Goal: Task Accomplishment & Management: Use online tool/utility

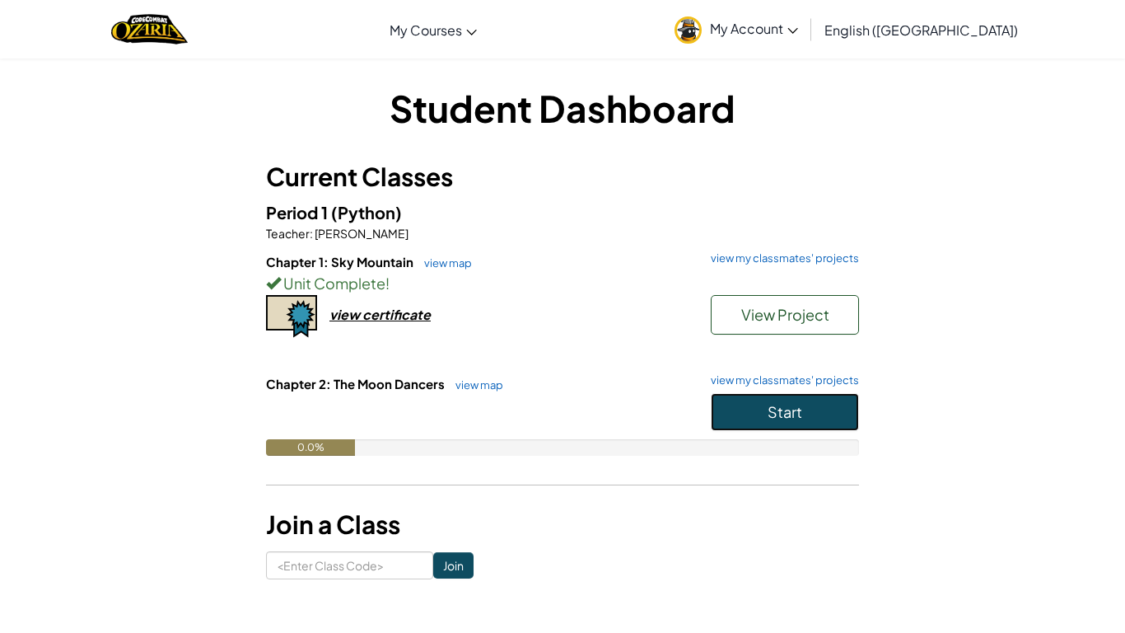
click at [761, 407] on button "Start" at bounding box center [785, 412] width 148 height 38
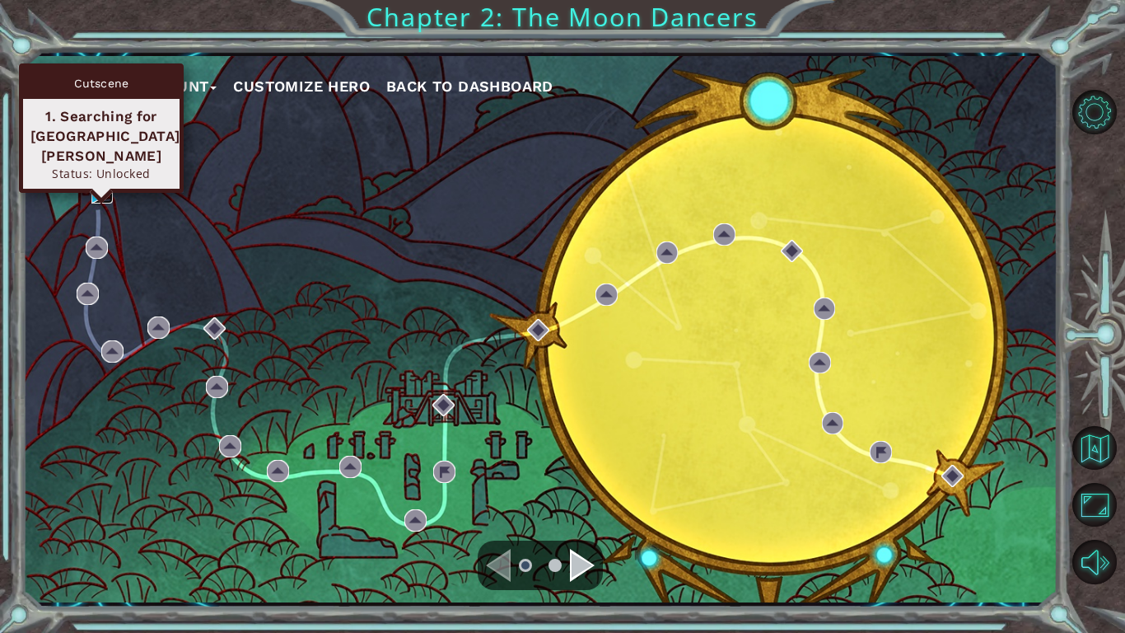
drag, startPoint x: 91, startPoint y: 197, endPoint x: 252, endPoint y: 383, distance: 245.8
click at [93, 198] on img at bounding box center [102, 192] width 22 height 22
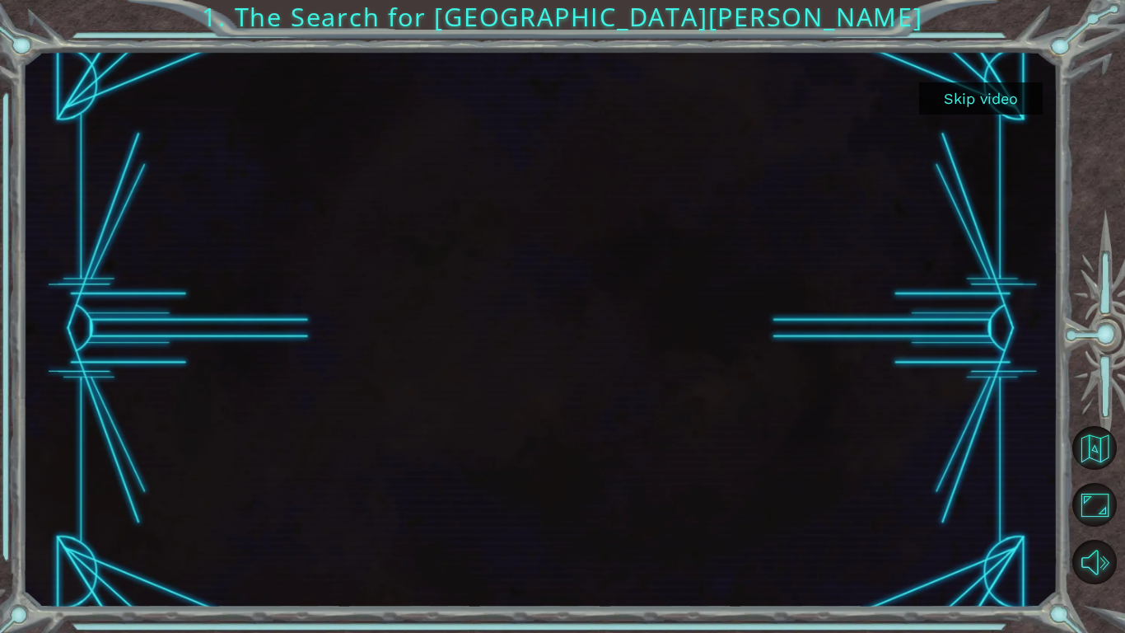
click at [972, 107] on button "Skip video" at bounding box center [981, 98] width 124 height 32
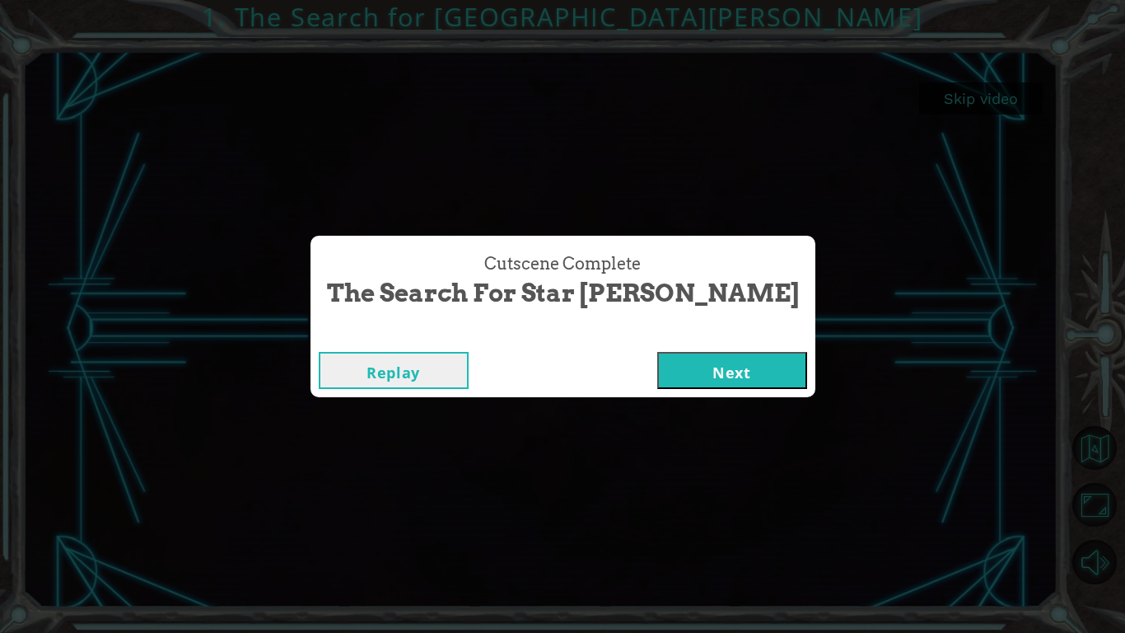
click at [646, 394] on div "Replay Next" at bounding box center [562, 370] width 505 height 54
click at [667, 380] on button "Next" at bounding box center [732, 370] width 150 height 37
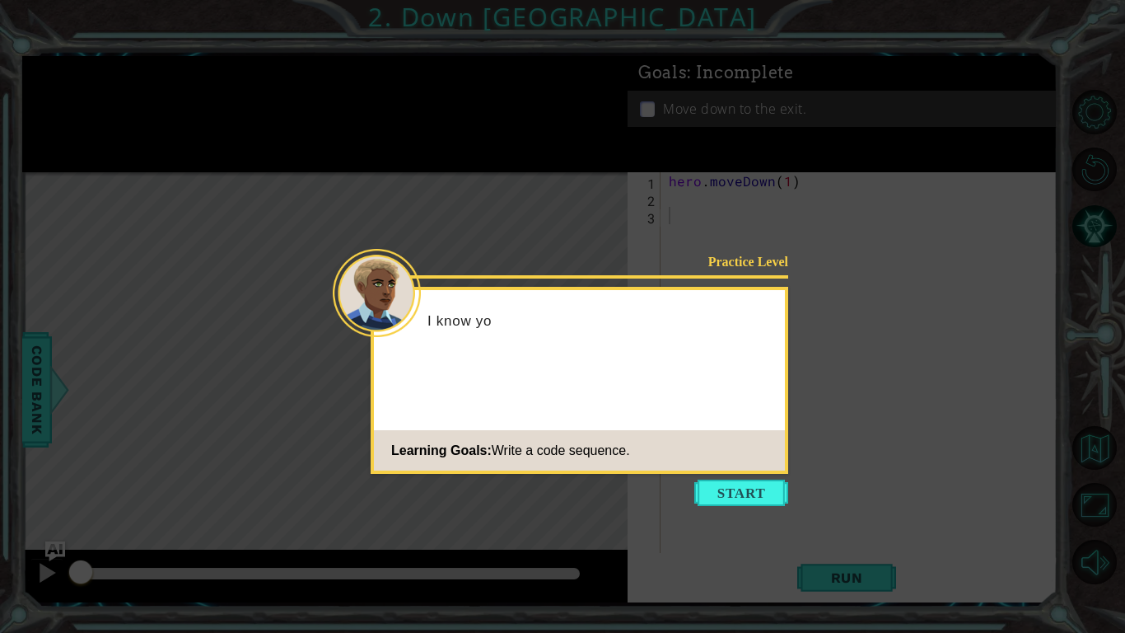
click at [719, 563] on icon at bounding box center [562, 316] width 1125 height 633
click at [707, 530] on icon at bounding box center [562, 316] width 1125 height 633
click at [737, 490] on button "Start" at bounding box center [741, 492] width 94 height 26
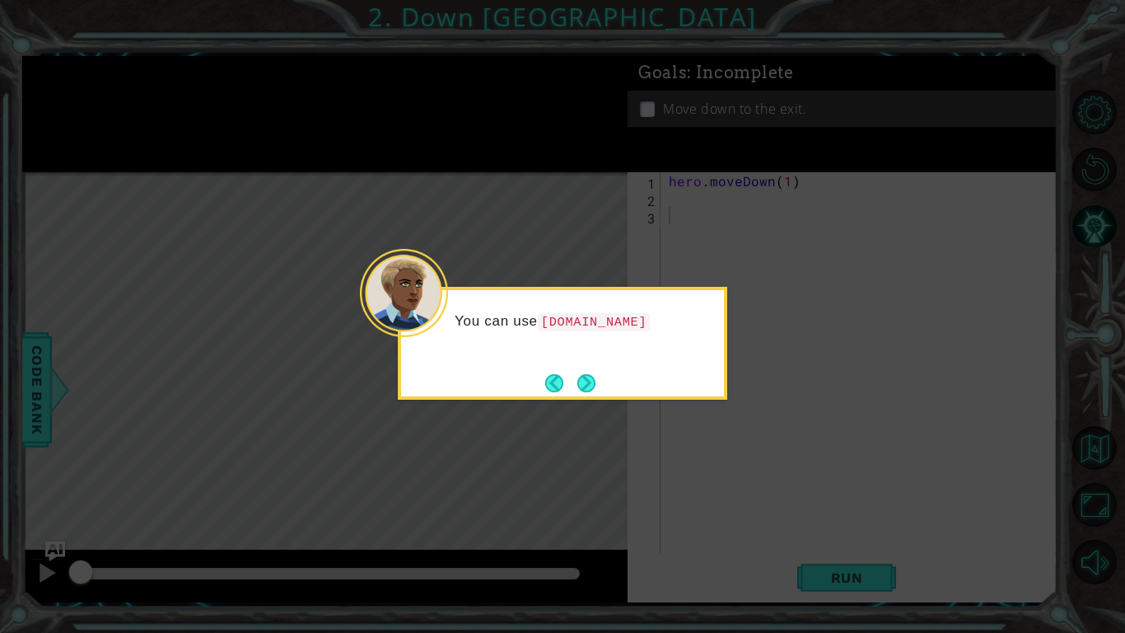
click at [572, 382] on button "Next" at bounding box center [587, 383] width 30 height 30
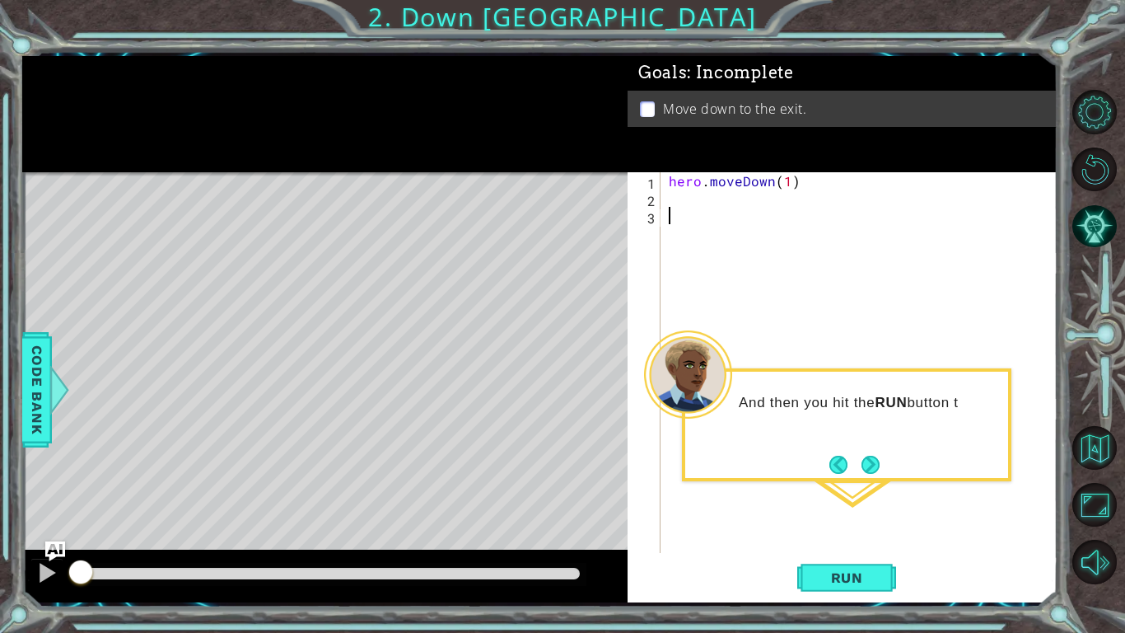
click at [873, 460] on button "Next" at bounding box center [870, 464] width 21 height 21
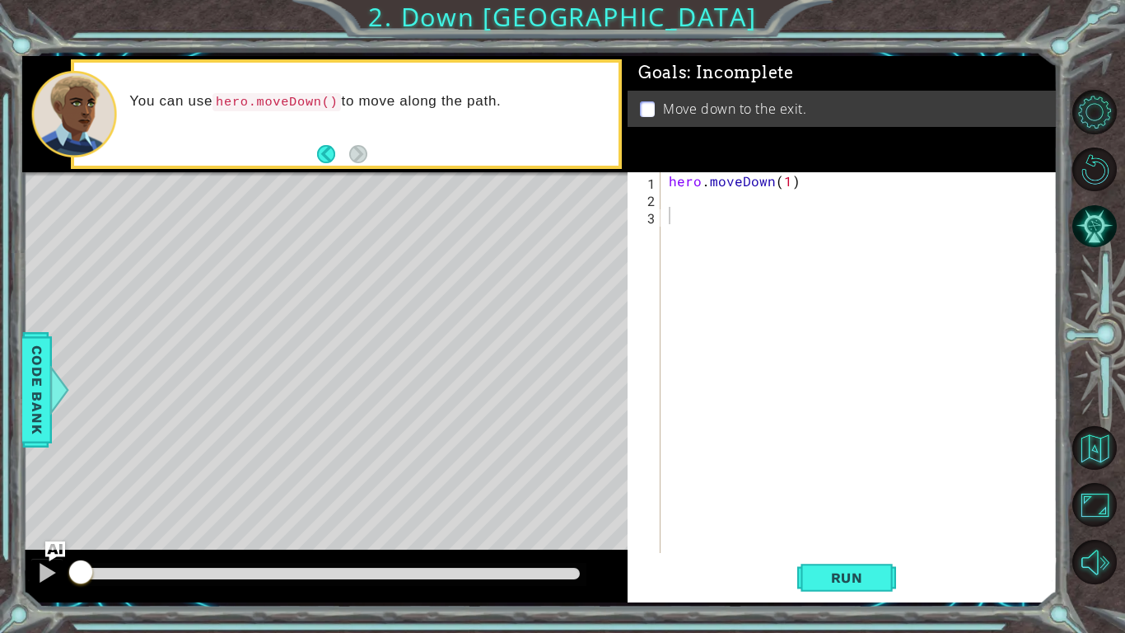
drag, startPoint x: 675, startPoint y: 194, endPoint x: 683, endPoint y: 202, distance: 11.1
click at [676, 196] on div "hero . moveDown ( 1 )" at bounding box center [863, 379] width 396 height 415
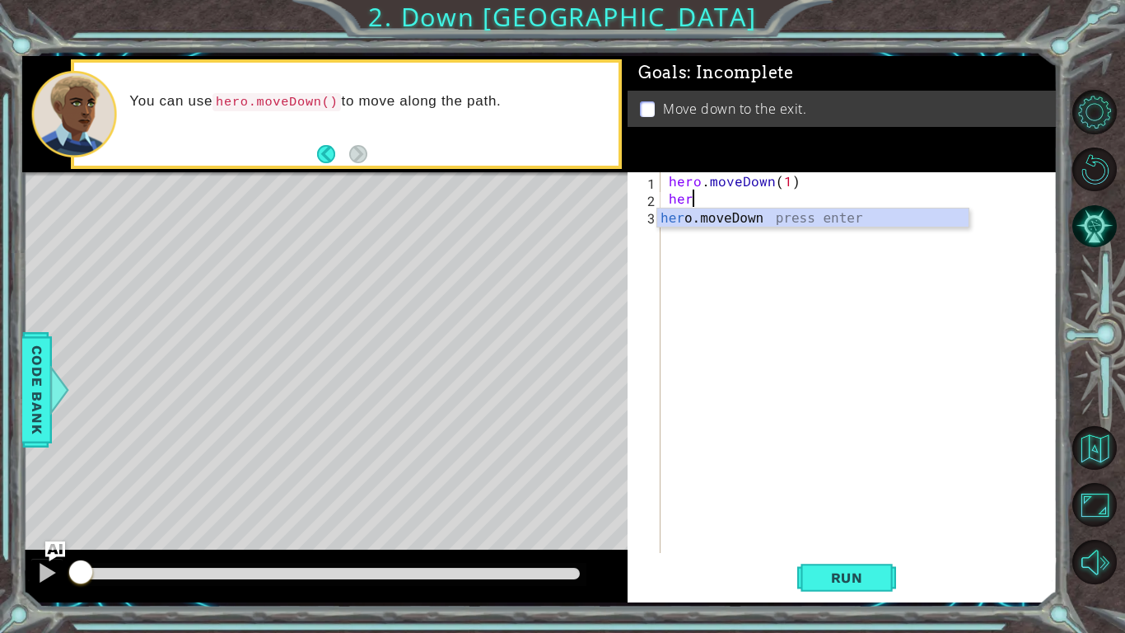
type textarea "hero.moveDown(1)"
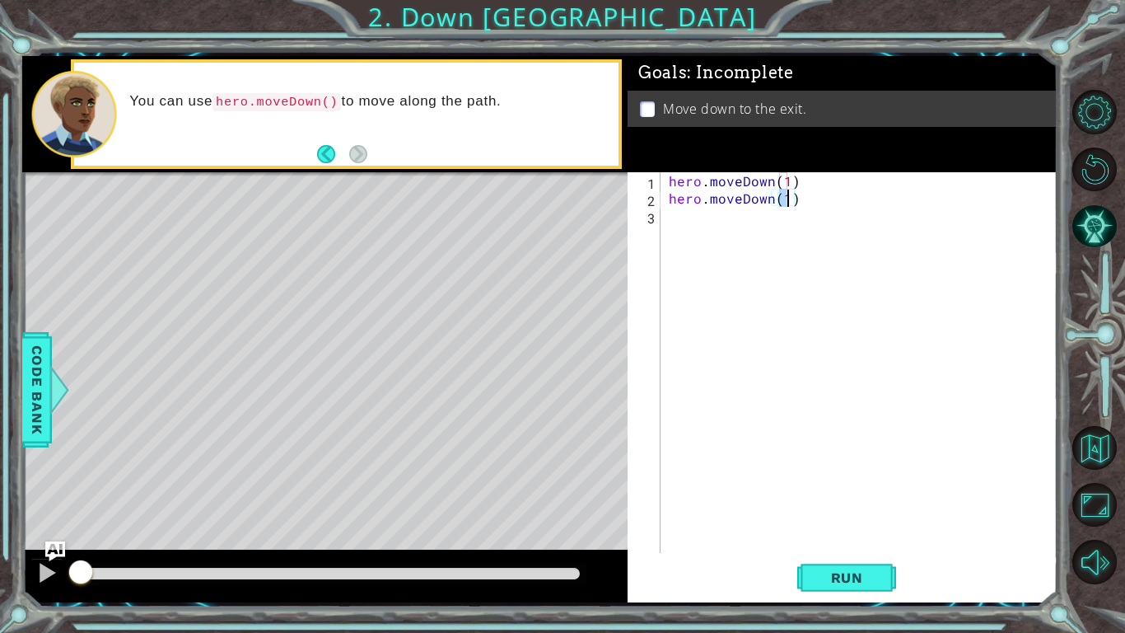
click at [727, 226] on div "hero . moveDown ( 1 ) hero . moveDown ( 1 )" at bounding box center [863, 379] width 396 height 415
click at [848, 591] on button "Run" at bounding box center [846, 577] width 99 height 43
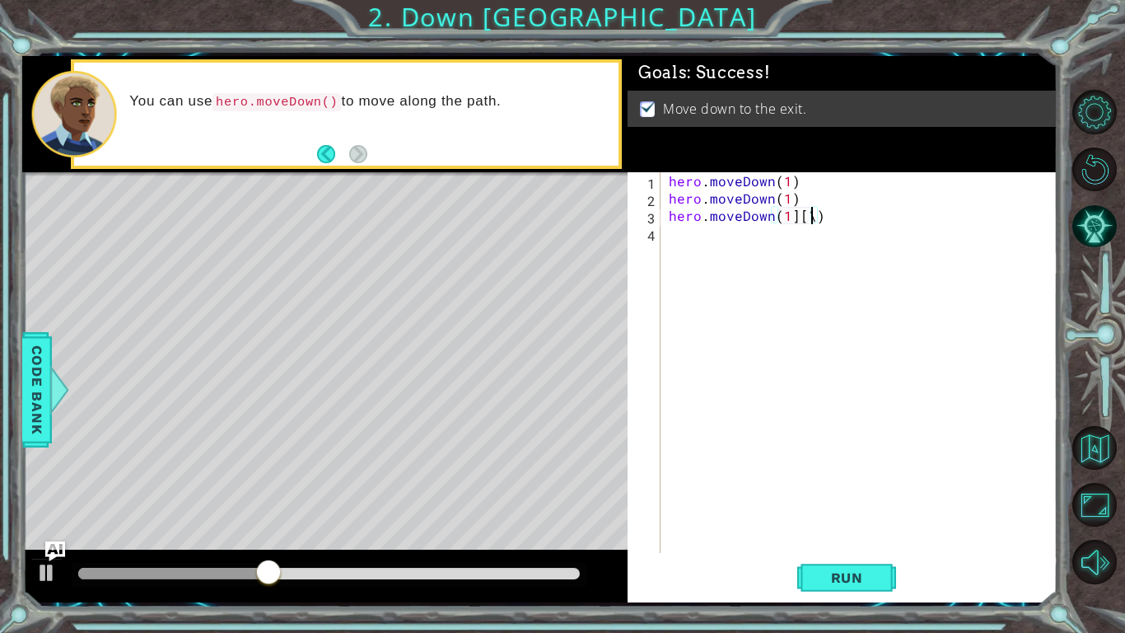
type textarea "hero.moveDown(1][)"
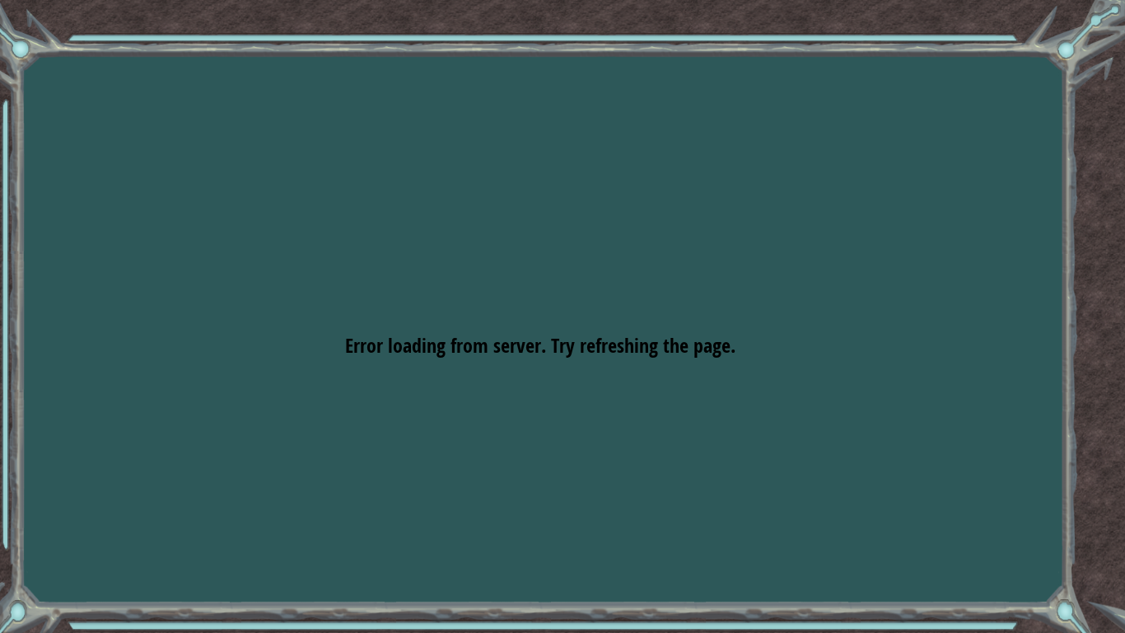
click at [523, 377] on div "Goals Error loading from server. Try refreshing the page. You'll need to join a…" at bounding box center [562, 316] width 1125 height 633
